Goal: Information Seeking & Learning: Learn about a topic

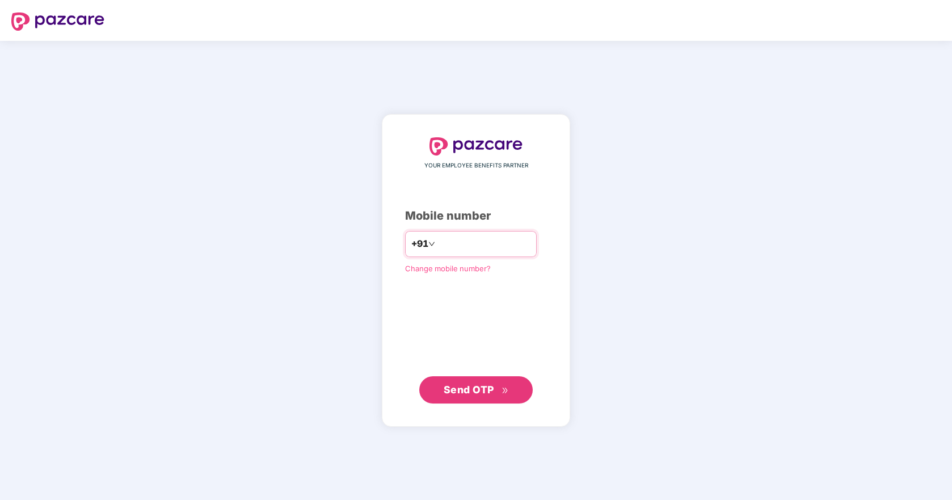
click at [462, 245] on input "number" at bounding box center [484, 244] width 93 height 18
type input "**********"
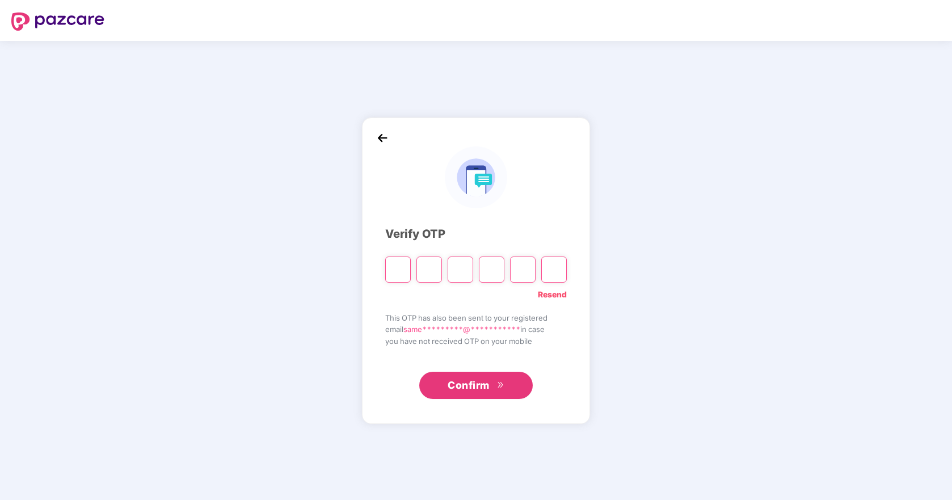
type input "*"
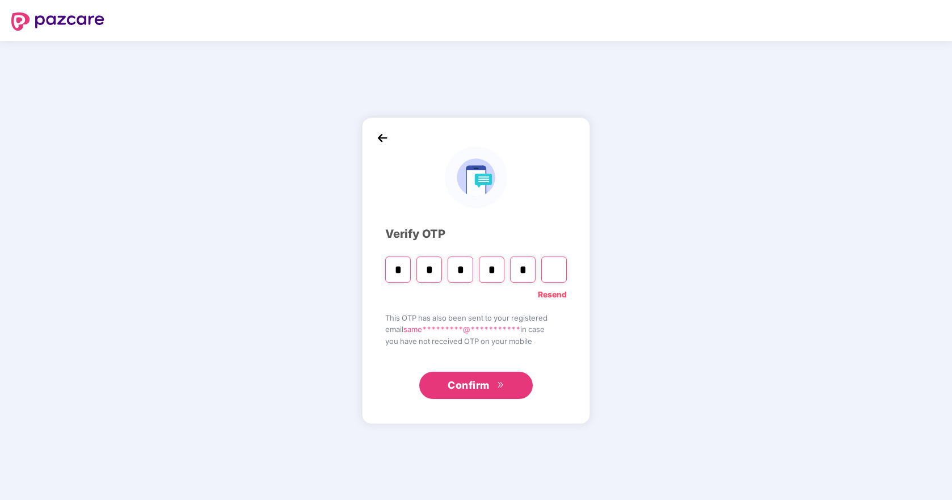
type input "*"
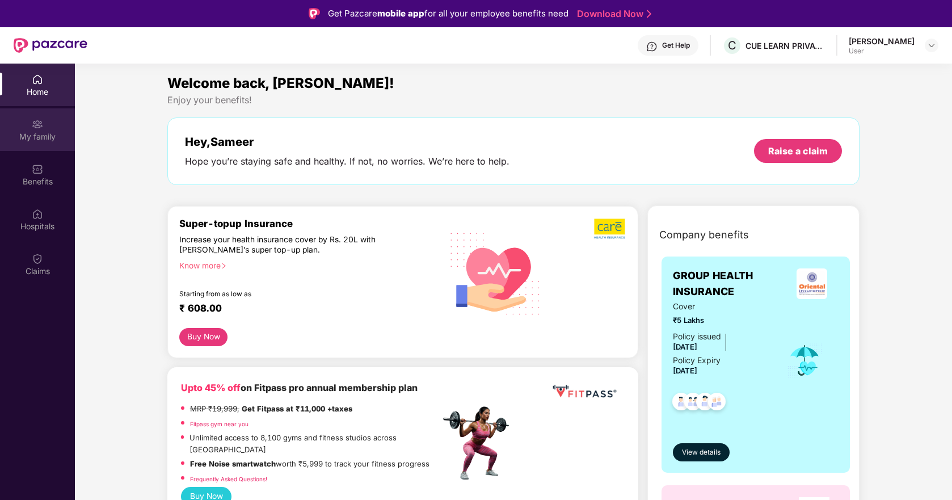
click at [37, 124] on img at bounding box center [37, 124] width 11 height 11
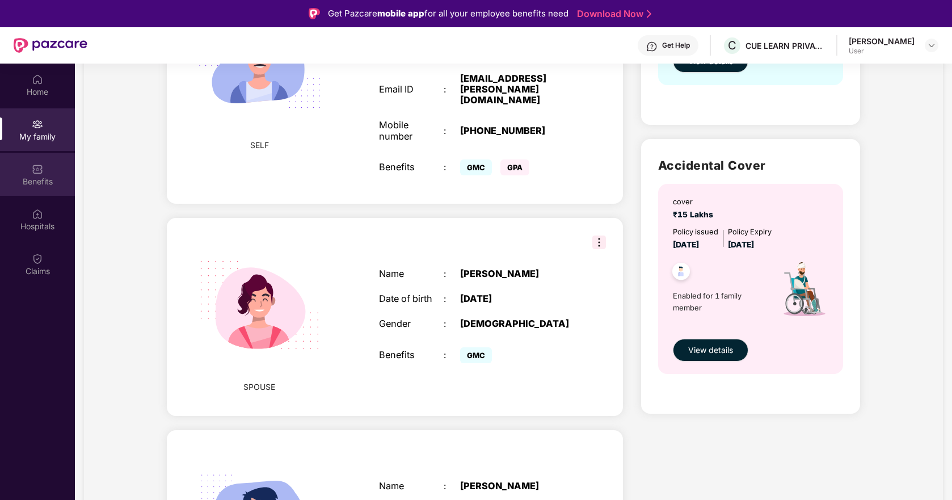
scroll to position [284, 0]
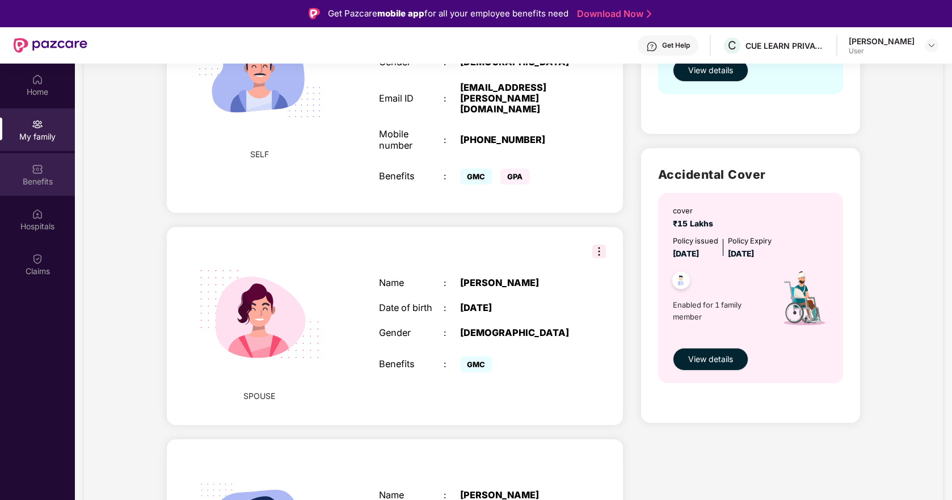
click at [44, 172] on div "Benefits" at bounding box center [37, 174] width 75 height 43
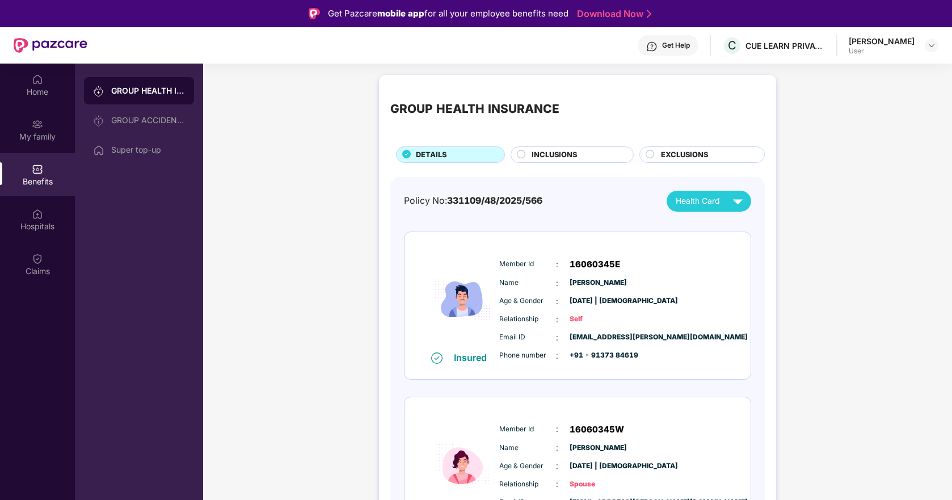
click at [548, 156] on span "INCLUSIONS" at bounding box center [554, 154] width 45 height 11
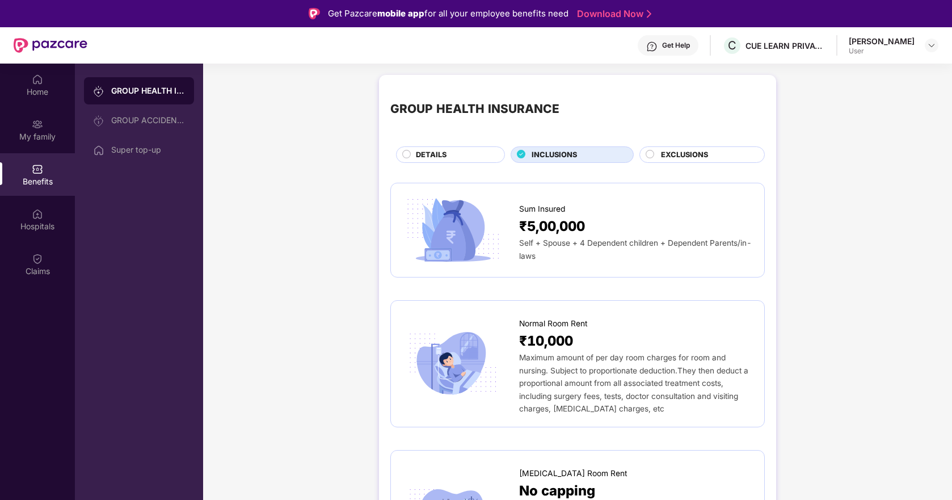
click at [39, 179] on div "Benefits" at bounding box center [37, 181] width 75 height 11
click at [133, 150] on div "Super top-up" at bounding box center [148, 149] width 74 height 9
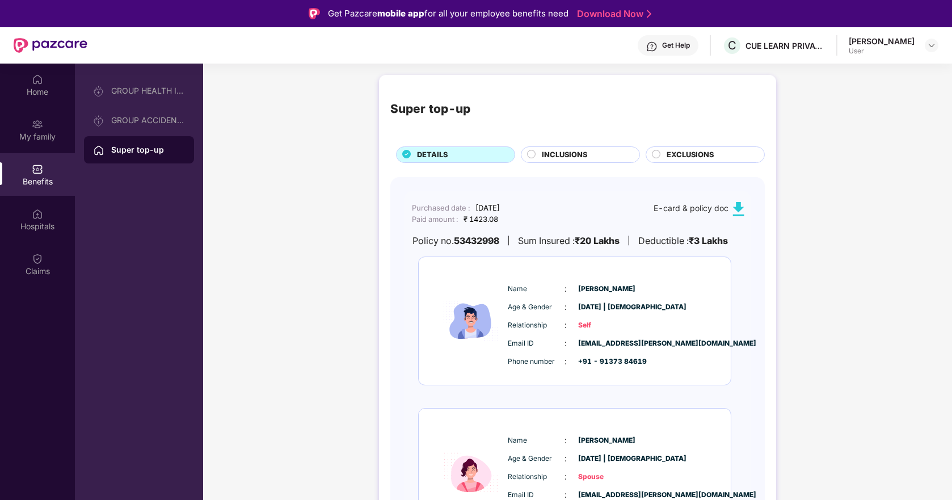
click at [556, 156] on span "INCLUSIONS" at bounding box center [564, 154] width 45 height 11
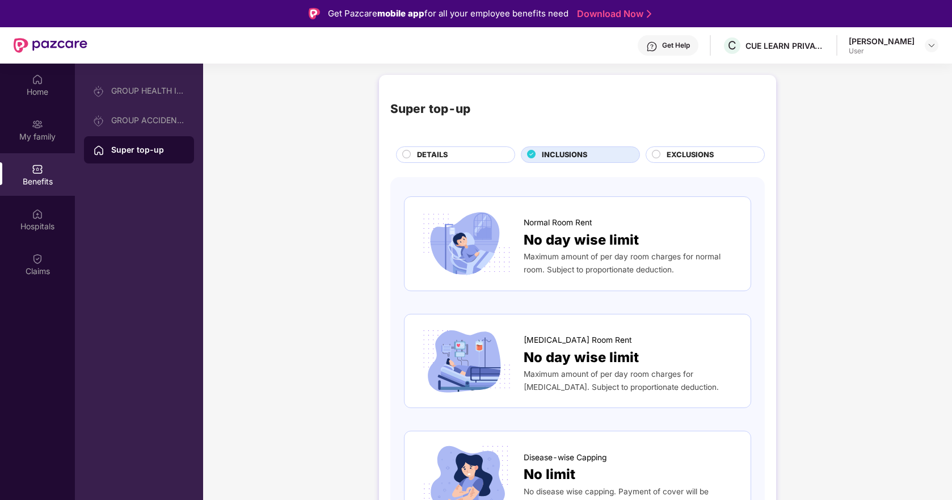
click at [673, 154] on span "EXCLUSIONS" at bounding box center [690, 154] width 47 height 11
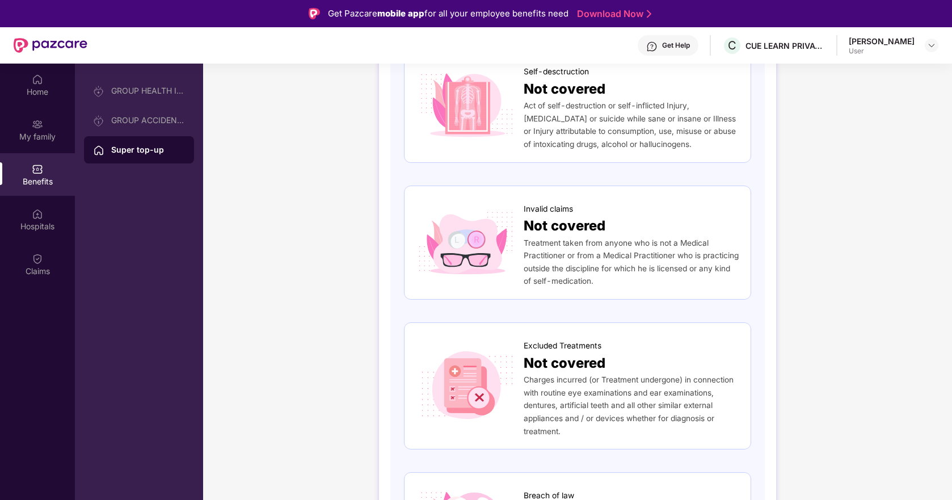
scroll to position [170, 0]
